Goal: Information Seeking & Learning: Find specific fact

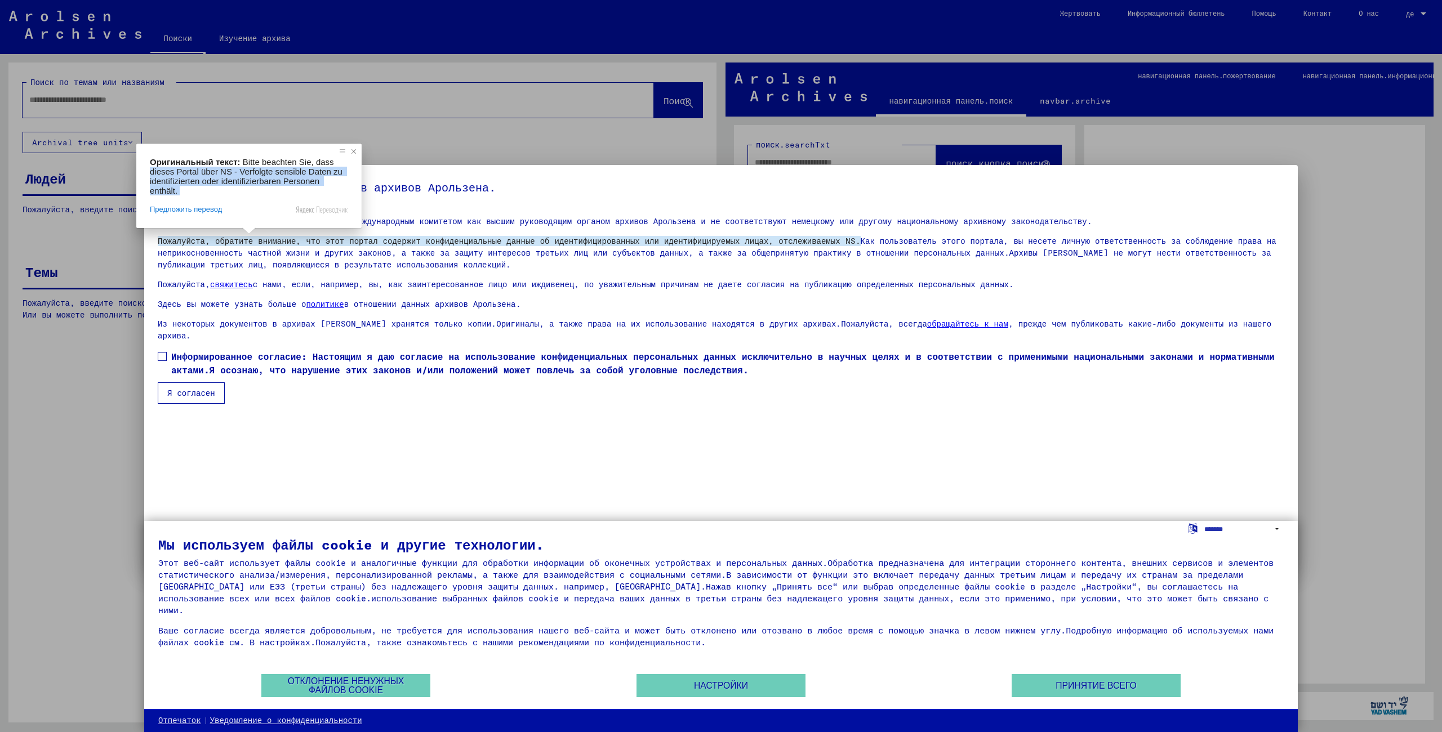
click at [358, 152] on div "Оригинальный текст: Bitte beachten Sie, dass dieses Portal über NS - Verfolgte …" at bounding box center [248, 186] width 225 height 84
click at [355, 153] on span at bounding box center [353, 151] width 11 height 11
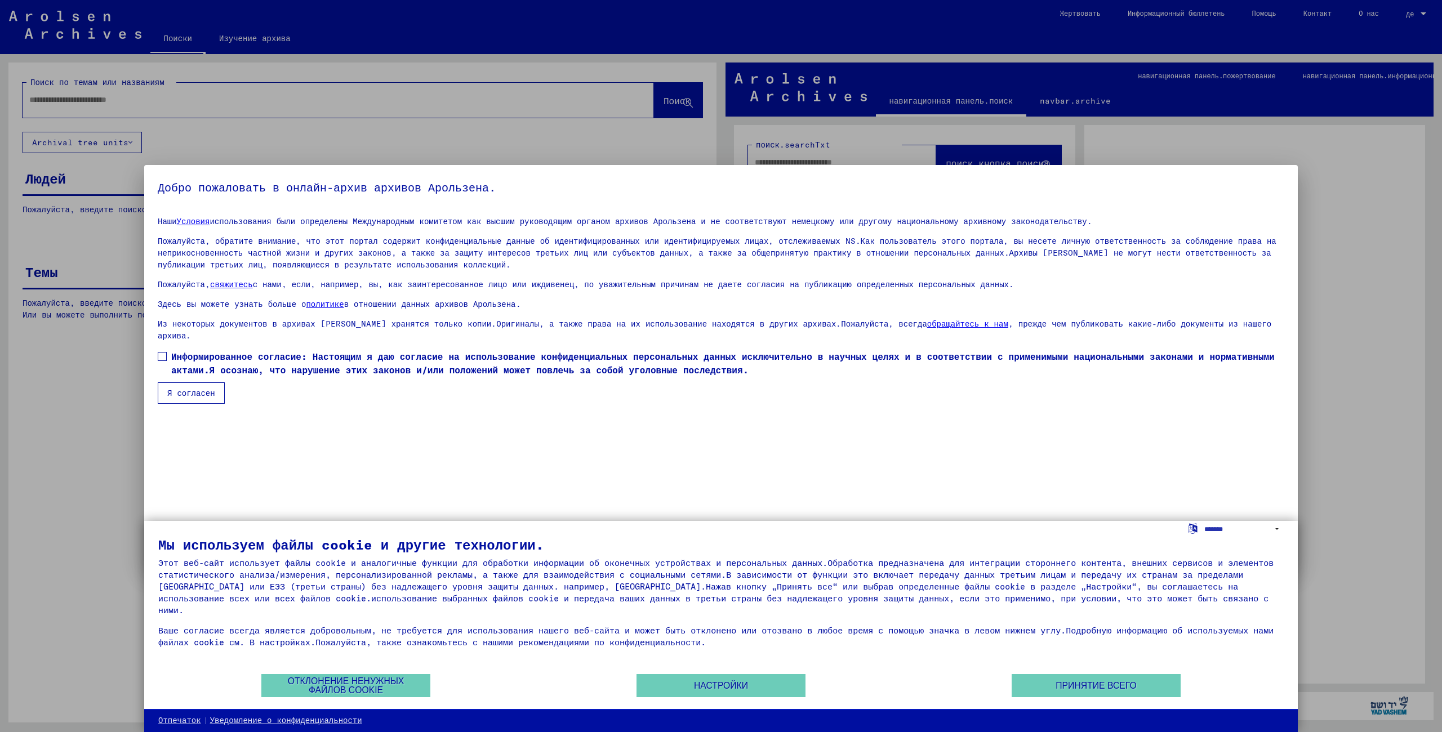
click at [162, 352] on span at bounding box center [162, 356] width 9 height 9
click at [194, 387] on button "Я согласен" at bounding box center [191, 392] width 67 height 21
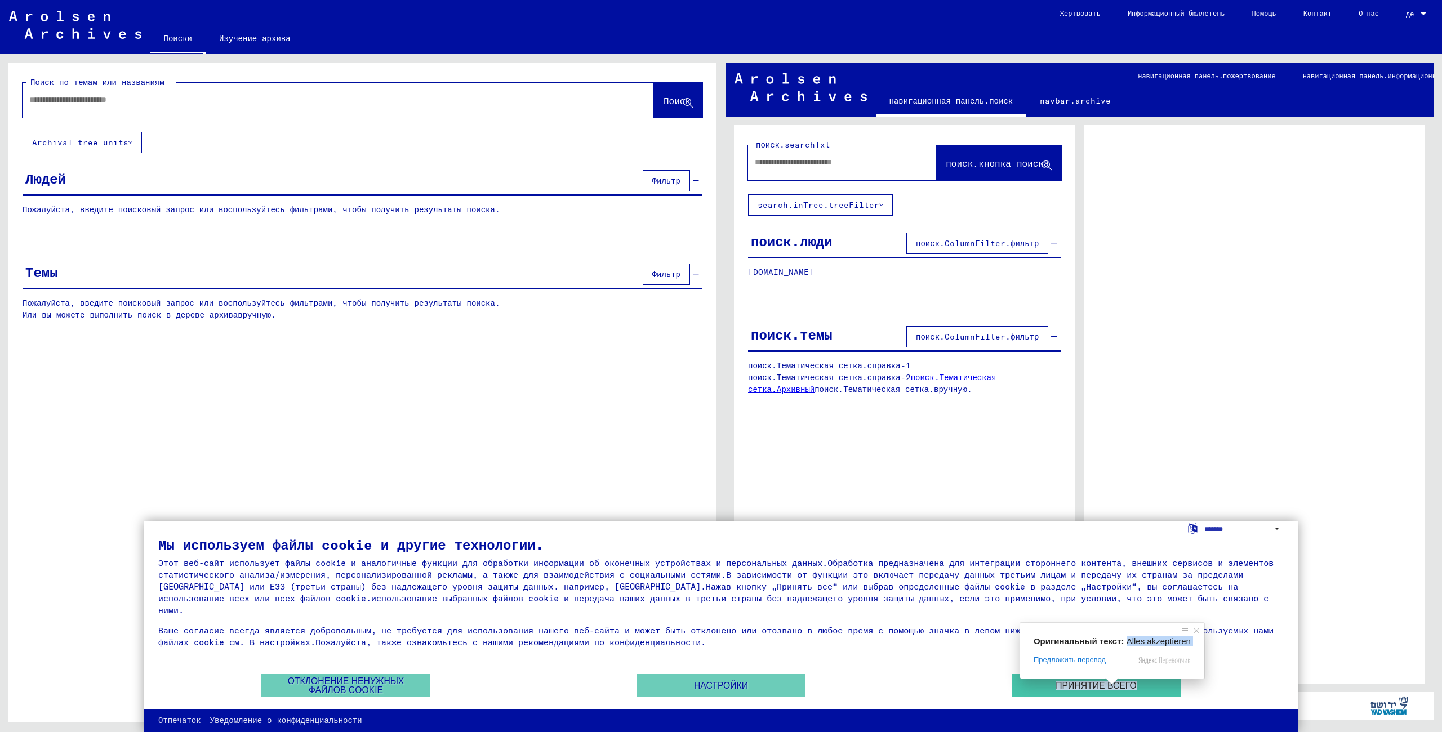
click at [1111, 685] on span at bounding box center [1111, 681] width 15 height 7
click at [1086, 689] on ya-tr-span "Принятие всего" at bounding box center [1095, 685] width 81 height 9
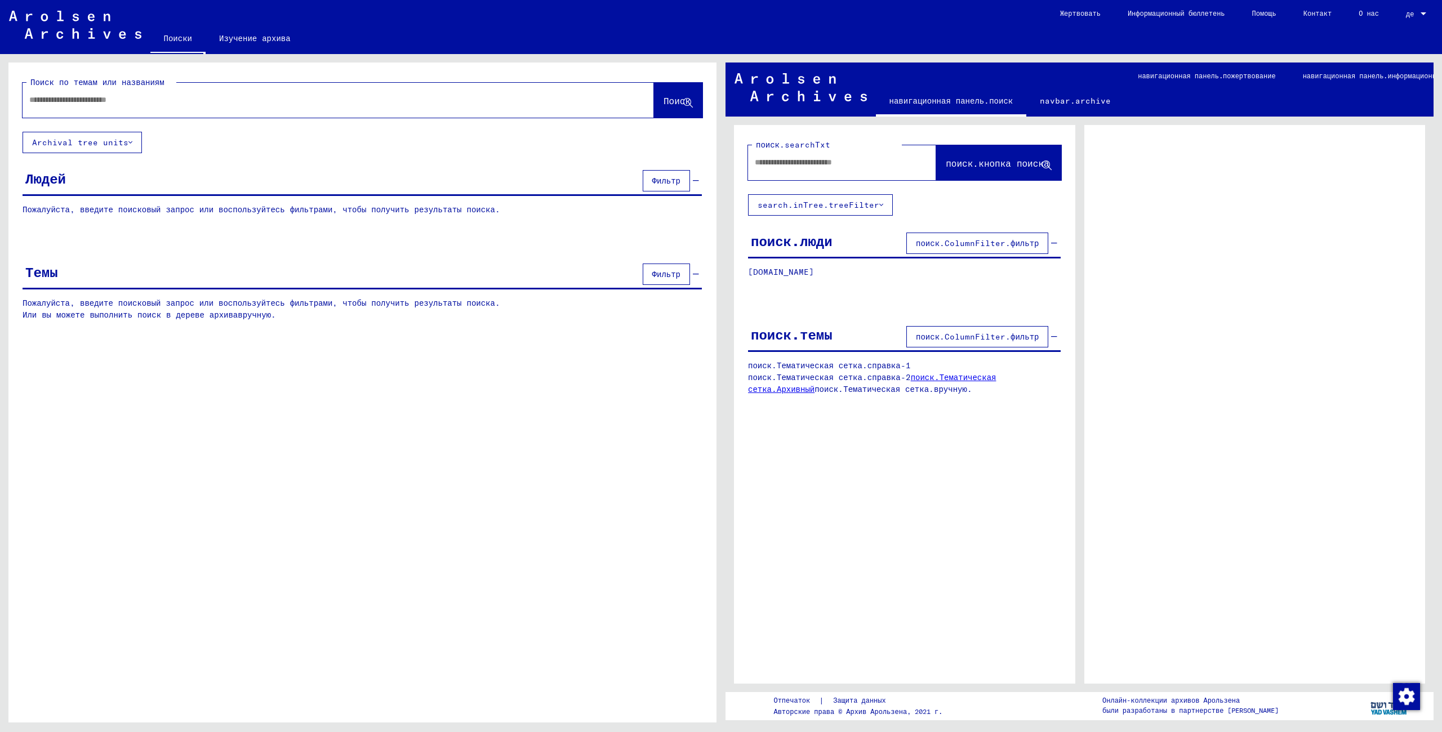
click at [800, 237] on body "Suchen Archiv erkunden Spenden Newsletter Hilfe Kontakt Über Uns Поиски Изучени…" at bounding box center [721, 366] width 1442 height 732
click at [962, 239] on ya-tr-span "поиск.ColumnFilter.фильтр" at bounding box center [977, 243] width 123 height 10
click at [810, 271] on ya-tr-span "[DOMAIN_NAME]" at bounding box center [781, 272] width 66 height 10
click at [883, 167] on input "text" at bounding box center [832, 163] width 154 height 12
type input "*"
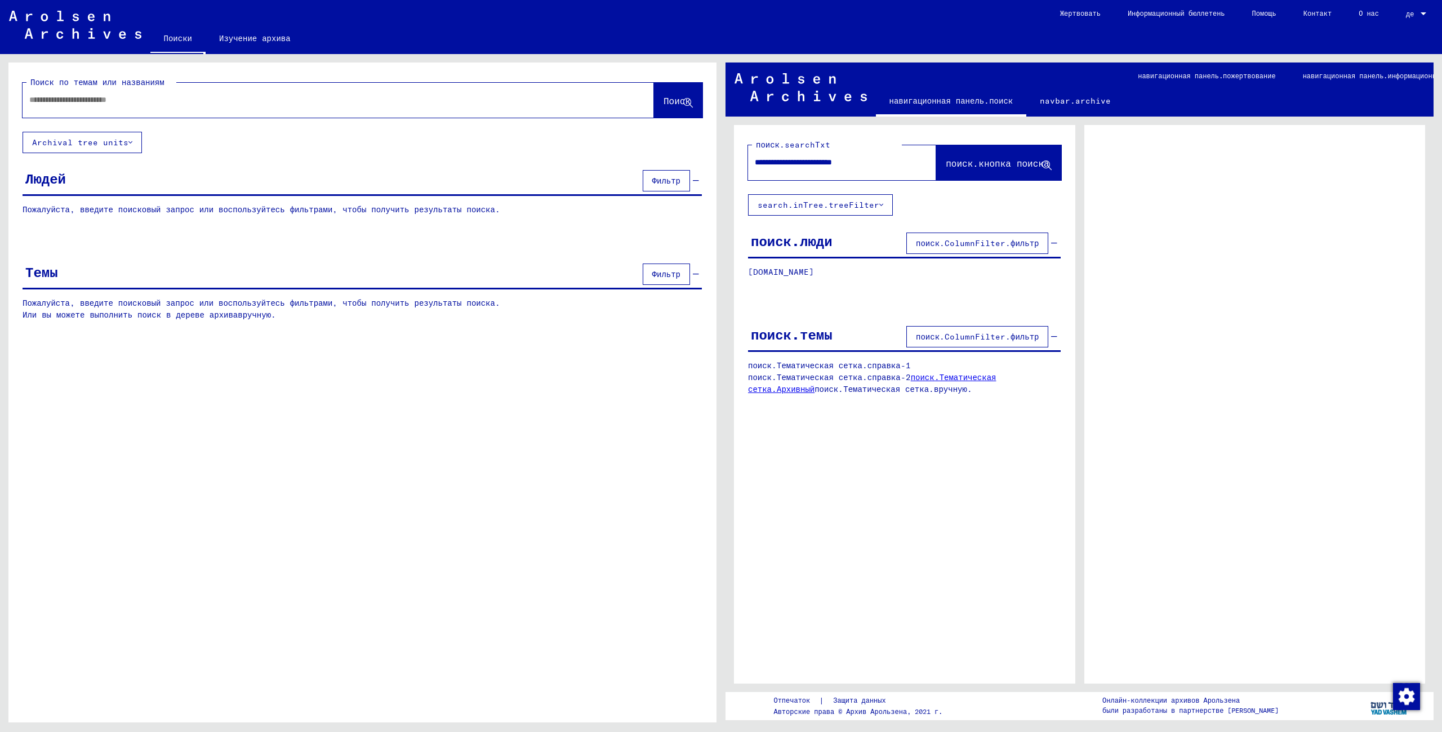
type input "**********"
click at [888, 197] on span at bounding box center [880, 200] width 15 height 7
click at [1037, 162] on ya-tr-span "поиск.кнопка поиска" at bounding box center [997, 163] width 103 height 11
click at [1043, 168] on icon at bounding box center [1047, 166] width 10 height 10
